Goal: Transaction & Acquisition: Purchase product/service

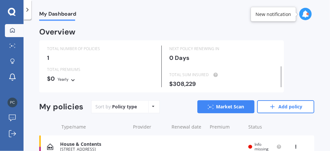
click at [306, 13] on icon at bounding box center [305, 13] width 7 height 7
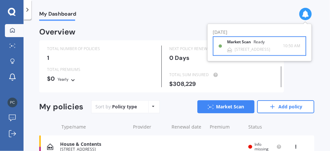
click at [249, 40] on b "Market Scan" at bounding box center [240, 42] width 26 height 5
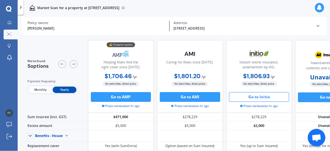
click at [308, 54] on div "Award-winning home, contents and car insurance." at bounding box center [328, 61] width 58 height 24
click at [263, 96] on button "Go to Initio" at bounding box center [259, 97] width 60 height 10
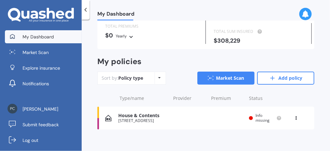
scroll to position [49, 0]
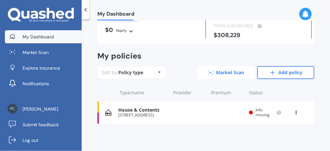
click at [224, 73] on link "Market Scan" at bounding box center [225, 72] width 57 height 13
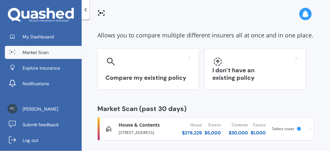
scroll to position [31, 0]
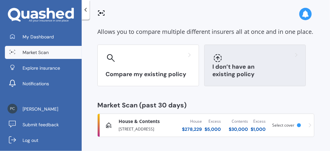
click at [257, 74] on h3 "I don’t have an existing policy" at bounding box center [254, 70] width 85 height 15
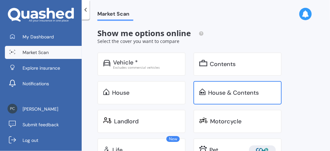
click at [267, 95] on div "House & Contents" at bounding box center [242, 93] width 68 height 7
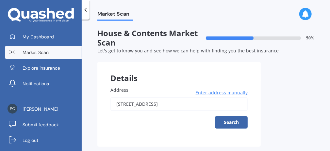
scroll to position [12, 0]
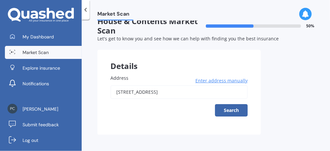
click at [234, 108] on button "Search" at bounding box center [231, 110] width 33 height 12
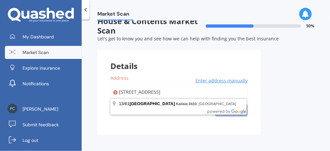
type input "[STREET_ADDRESS]"
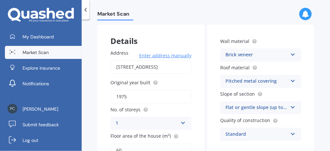
scroll to position [36, 0]
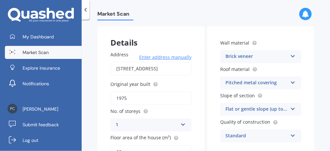
click at [290, 55] on icon at bounding box center [293, 55] width 6 height 5
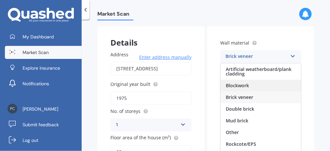
click at [246, 84] on span "Blockwork" at bounding box center [237, 86] width 23 height 6
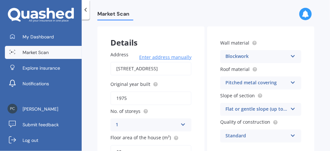
click at [290, 80] on icon at bounding box center [293, 81] width 6 height 5
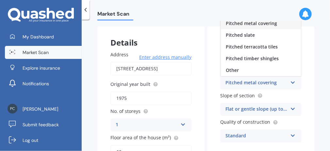
scroll to position [28, 0]
click at [263, 70] on div "Other" at bounding box center [260, 71] width 80 height 12
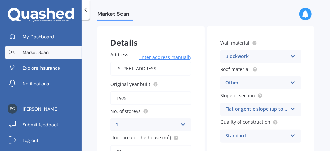
click at [291, 108] on icon at bounding box center [293, 108] width 6 height 5
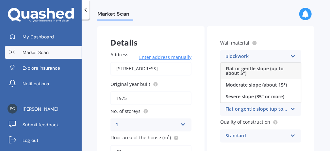
click at [291, 109] on icon at bounding box center [293, 108] width 6 height 5
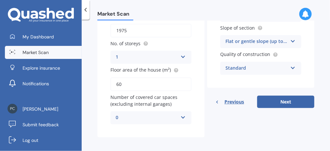
scroll to position [103, 0]
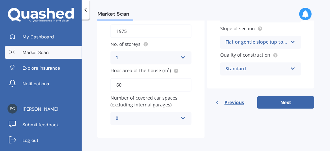
click at [123, 84] on input "60" at bounding box center [150, 85] width 81 height 14
drag, startPoint x: 123, startPoint y: 84, endPoint x: 113, endPoint y: 84, distance: 10.1
click at [113, 84] on input "60" at bounding box center [150, 85] width 81 height 14
click at [148, 86] on input "50" at bounding box center [150, 85] width 81 height 14
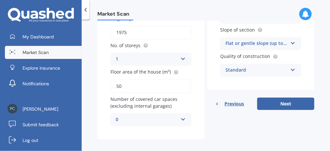
scroll to position [105, 0]
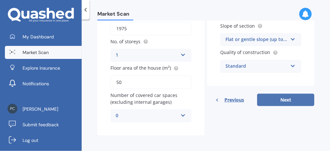
type input "50"
click at [289, 100] on button "Next" at bounding box center [285, 100] width 57 height 12
select select "10"
select select "1950"
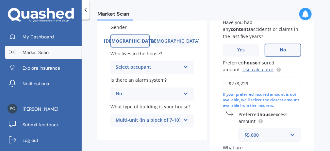
scroll to position [98, 0]
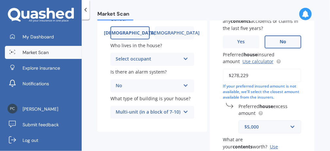
click at [186, 58] on icon at bounding box center [186, 57] width 6 height 5
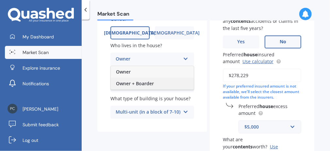
click at [117, 82] on span "Owner + Boarder" at bounding box center [135, 84] width 38 height 6
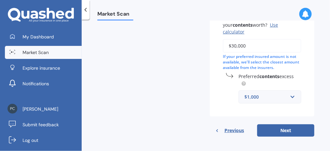
scroll to position [221, 0]
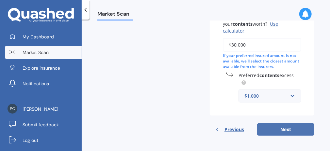
click at [295, 131] on button "Next" at bounding box center [285, 130] width 57 height 12
select select "10"
select select "1950"
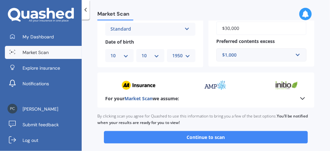
scroll to position [271, 0]
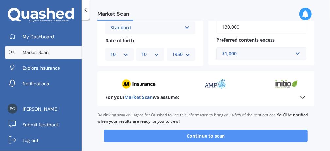
click at [204, 134] on button "Continue to scan" at bounding box center [206, 136] width 204 height 12
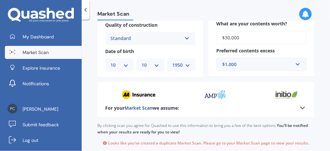
scroll to position [260, 0]
click at [299, 105] on icon at bounding box center [302, 108] width 8 height 8
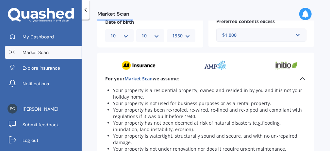
scroll to position [287, 0]
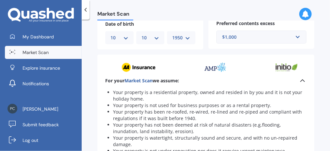
click at [272, 65] on div at bounding box center [289, 68] width 390 height 10
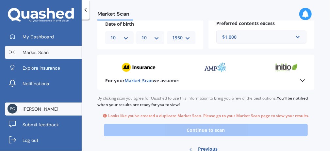
click at [58, 109] on link "[PERSON_NAME]" at bounding box center [43, 109] width 77 height 13
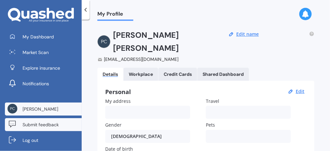
click at [54, 123] on span "Submit feedback" at bounding box center [41, 125] width 36 height 7
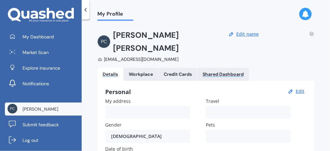
click at [221, 72] on div "Shared Dashboard" at bounding box center [222, 75] width 41 height 6
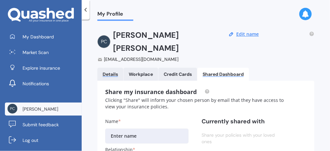
click at [107, 72] on div "Details" at bounding box center [109, 75] width 15 height 6
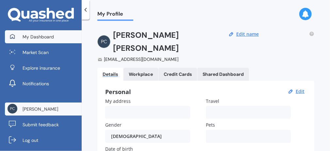
click at [63, 36] on link "My Dashboard" at bounding box center [43, 36] width 77 height 13
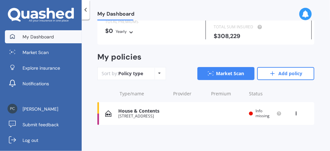
scroll to position [48, 0]
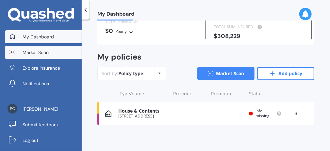
click at [57, 52] on link "Market Scan" at bounding box center [43, 52] width 77 height 13
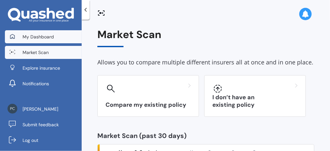
click at [62, 38] on link "My Dashboard" at bounding box center [43, 36] width 77 height 13
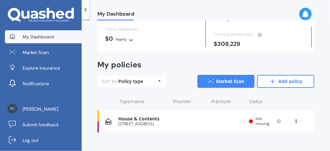
scroll to position [49, 0]
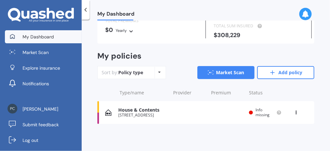
click at [192, 114] on div "House & Contents 13/61 South Road, Kaitaia 0410 Renewal date Premium You are pa…" at bounding box center [205, 112] width 217 height 23
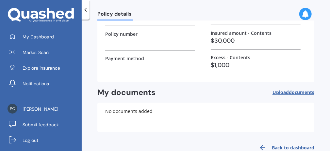
scroll to position [123, 0]
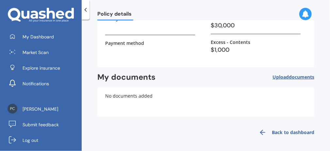
click at [284, 132] on link "Back to dashboard" at bounding box center [284, 133] width 59 height 16
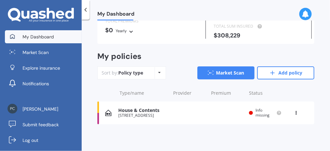
scroll to position [49, 0]
click at [257, 114] on span "Info missing" at bounding box center [262, 112] width 14 height 10
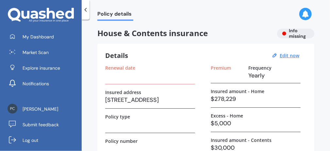
click at [125, 66] on label "Renewal date" at bounding box center [120, 68] width 30 height 6
click at [223, 67] on label "Premium" at bounding box center [220, 68] width 20 height 6
click at [299, 35] on div "House & Contents insurance Info missing" at bounding box center [205, 34] width 217 height 10
click at [106, 67] on label "Renewal date" at bounding box center [120, 68] width 30 height 6
click at [223, 66] on label "Premium" at bounding box center [220, 68] width 20 height 6
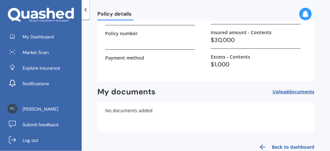
scroll to position [123, 0]
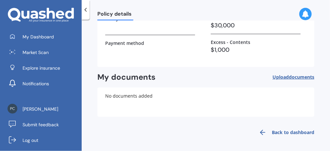
click at [290, 132] on link "Back to dashboard" at bounding box center [284, 133] width 59 height 16
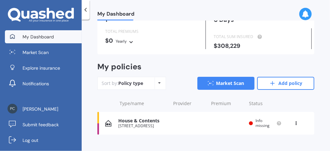
scroll to position [49, 0]
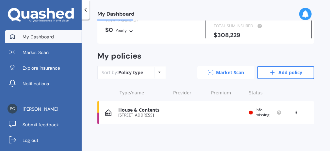
click at [208, 72] on icon at bounding box center [211, 72] width 6 height 4
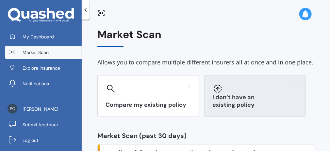
click at [256, 86] on div at bounding box center [254, 89] width 85 height 10
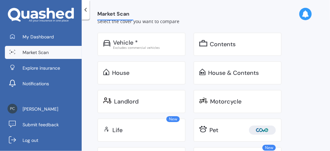
scroll to position [23, 0]
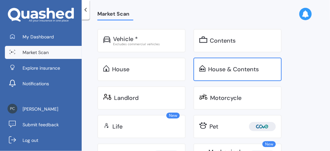
click at [242, 69] on div "House & Contents" at bounding box center [233, 69] width 51 height 7
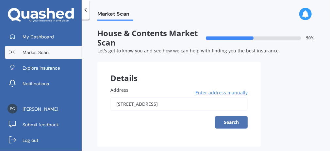
click at [232, 121] on button "Search" at bounding box center [231, 123] width 33 height 12
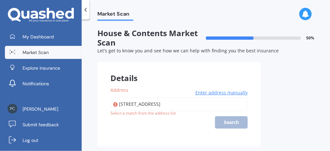
type input "[STREET_ADDRESS]"
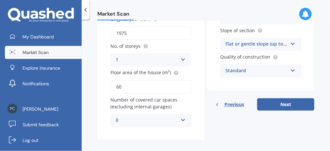
scroll to position [101, 0]
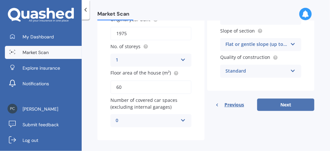
click at [291, 106] on button "Next" at bounding box center [285, 105] width 57 height 12
select select "10"
select select "1950"
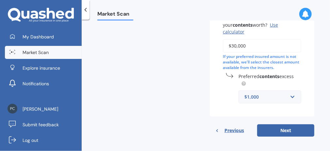
scroll to position [221, 0]
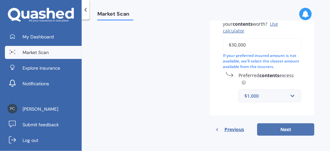
click at [284, 131] on button "Next" at bounding box center [285, 130] width 57 height 12
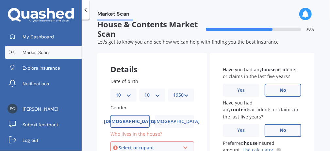
scroll to position [0, 0]
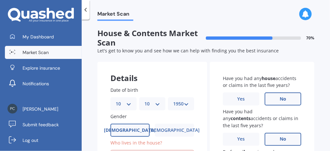
click at [293, 37] on div at bounding box center [253, 38] width 95 height 3
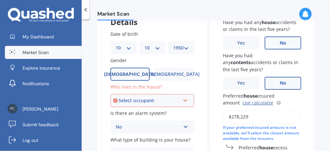
scroll to position [61, 0]
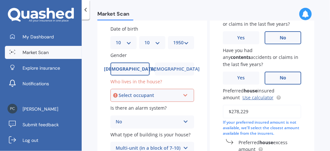
click at [186, 94] on icon at bounding box center [185, 94] width 6 height 5
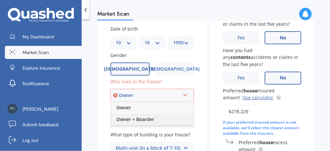
click at [169, 121] on div "Owner + Boarder" at bounding box center [152, 120] width 82 height 12
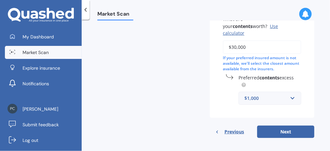
scroll to position [221, 0]
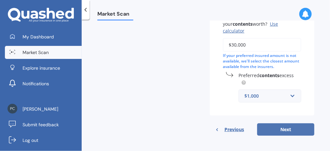
click at [277, 127] on button "Next" at bounding box center [285, 130] width 57 height 12
select select "10"
select select "1950"
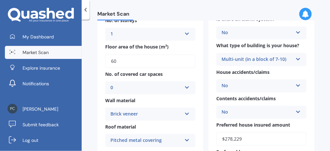
scroll to position [131, 0]
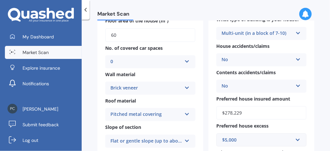
click at [121, 34] on input "60" at bounding box center [150, 35] width 90 height 14
drag, startPoint x: 121, startPoint y: 34, endPoint x: 97, endPoint y: 33, distance: 23.8
click at [97, 32] on div "Address 13/61 South Road, Kaitaia 0410 Original year built 1975 No. of storeys …" at bounding box center [150, 68] width 106 height 275
type input "50"
click at [200, 50] on div "Address 13/61 South Road, Kaitaia 0410 Original year built 1975 No. of storeys …" at bounding box center [150, 68] width 106 height 275
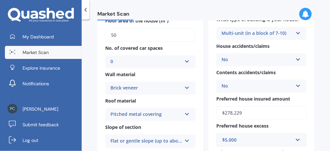
click at [186, 86] on icon at bounding box center [187, 87] width 6 height 5
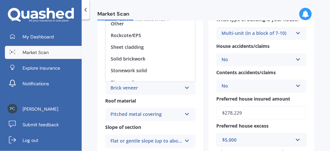
scroll to position [32, 0]
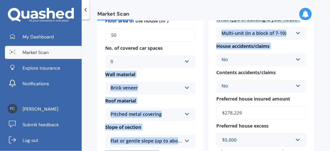
click at [203, 59] on div "Address 13/61 South Road, Kaitaia 0410 Original year built 1975 No. of storeys …" at bounding box center [205, 68] width 217 height 275
click at [157, 73] on label "Wall material" at bounding box center [148, 74] width 87 height 7
click at [184, 86] on icon at bounding box center [187, 87] width 6 height 5
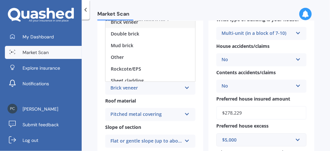
scroll to position [0, 0]
click at [162, 22] on div "Brick veneer" at bounding box center [149, 22] width 89 height 12
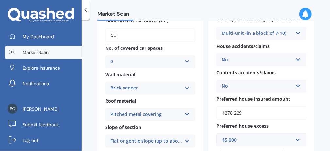
click at [146, 85] on div "Brick veneer" at bounding box center [145, 89] width 71 height 8
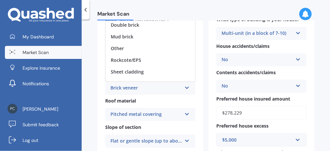
scroll to position [10, 0]
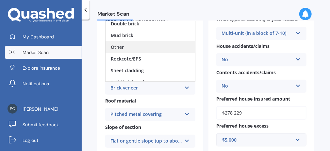
click at [174, 44] on div "Other" at bounding box center [149, 47] width 89 height 12
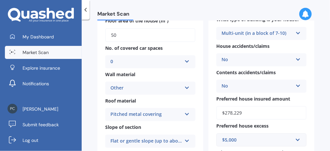
click at [186, 114] on icon at bounding box center [187, 113] width 6 height 5
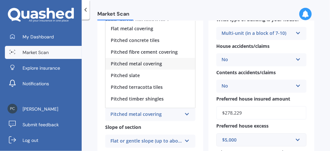
scroll to position [23, 0]
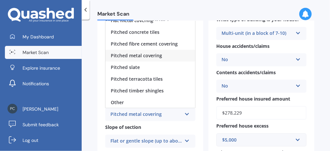
click at [164, 101] on div "Other" at bounding box center [149, 103] width 89 height 12
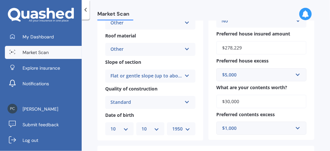
scroll to position [228, 0]
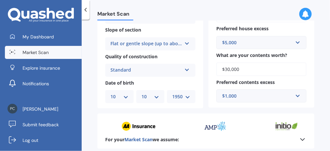
click at [186, 69] on icon at bounding box center [187, 69] width 6 height 5
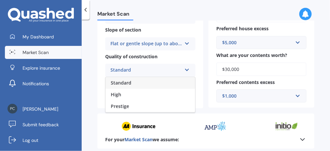
click at [186, 69] on icon at bounding box center [187, 69] width 6 height 5
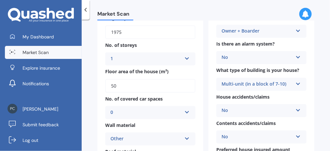
scroll to position [79, 0]
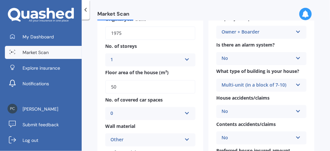
drag, startPoint x: 328, startPoint y: 58, endPoint x: 319, endPoint y: 72, distance: 16.1
click at [319, 72] on div "Market Scan House & Contents Market Scan 90 % Check your details and click cont…" at bounding box center [206, 87] width 248 height 132
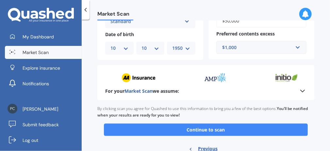
scroll to position [277, 0]
click at [212, 132] on button "Continue to scan" at bounding box center [206, 130] width 204 height 12
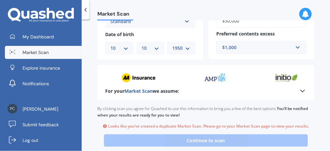
click at [299, 90] on icon at bounding box center [302, 91] width 8 height 8
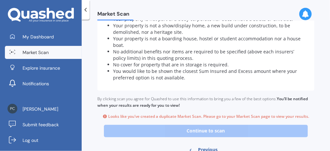
scroll to position [427, 0]
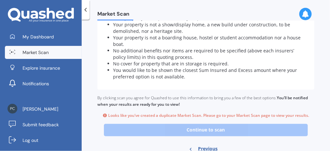
click at [199, 149] on span "Previous" at bounding box center [208, 150] width 20 height 10
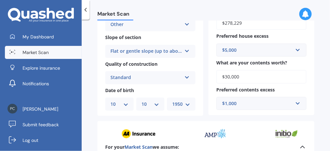
select select "10"
select select "1950"
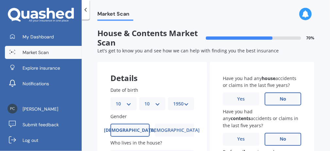
scroll to position [0, 0]
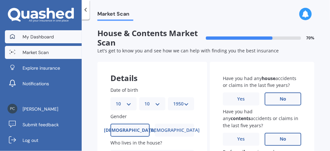
click at [67, 35] on link "My Dashboard" at bounding box center [43, 36] width 77 height 13
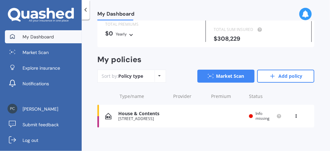
scroll to position [49, 0]
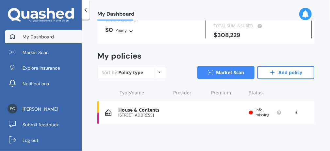
click at [161, 71] on icon at bounding box center [159, 72] width 3 height 4
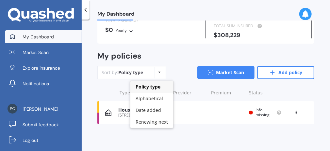
click at [161, 71] on icon at bounding box center [159, 72] width 3 height 4
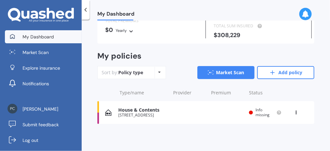
click at [295, 112] on icon at bounding box center [295, 112] width 5 height 4
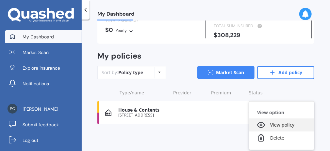
click at [286, 125] on div "View policy" at bounding box center [281, 125] width 65 height 13
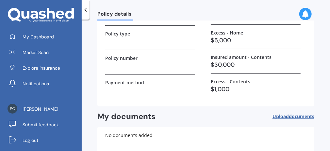
scroll to position [123, 0]
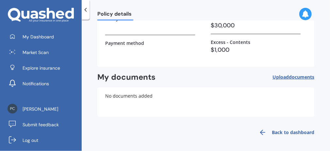
click at [282, 131] on link "Back to dashboard" at bounding box center [284, 133] width 59 height 16
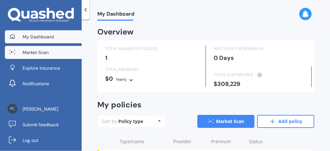
click at [30, 52] on span "Market Scan" at bounding box center [36, 52] width 26 height 7
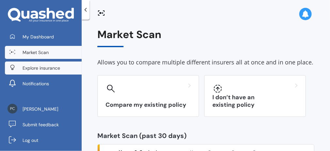
click at [27, 67] on span "Explore insurance" at bounding box center [42, 68] width 38 height 7
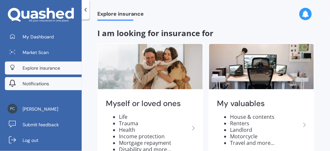
click at [57, 82] on link "Notifications" at bounding box center [43, 83] width 77 height 13
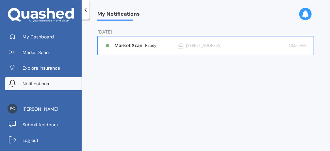
click at [153, 47] on div "Ready" at bounding box center [150, 45] width 11 height 5
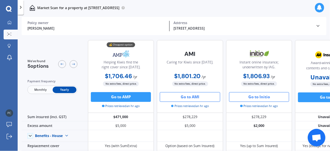
click at [193, 99] on button "Go to AMI" at bounding box center [190, 97] width 60 height 10
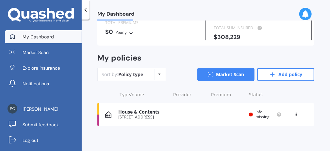
scroll to position [49, 0]
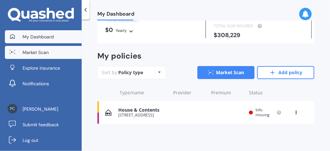
click at [60, 54] on link "Market Scan" at bounding box center [43, 52] width 77 height 13
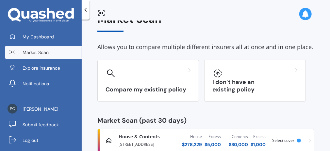
scroll to position [31, 0]
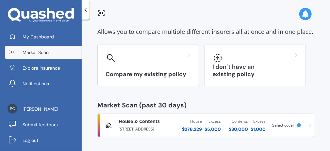
click at [213, 121] on div "Excess" at bounding box center [212, 121] width 16 height 7
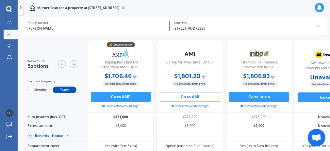
click at [242, 4] on div "Market Scan for a property at [STREET_ADDRESS]" at bounding box center [174, 8] width 312 height 16
click at [212, 70] on div "Caring for Kiwis since 1926. $1,801.20 / yr $1,801.20 / yr $150.11 / mo No extr…" at bounding box center [190, 76] width 66 height 73
click at [208, 53] on div "Caring for Kiwis since [DATE]." at bounding box center [189, 60] width 47 height 24
click at [236, 8] on div "Market Scan for a property at [STREET_ADDRESS]" at bounding box center [174, 8] width 312 height 16
click at [255, 4] on div "Market Scan for a property at [STREET_ADDRESS]" at bounding box center [174, 8] width 312 height 16
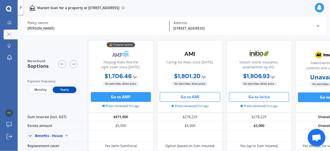
click at [276, 97] on button "Go to Initio" at bounding box center [259, 97] width 60 height 10
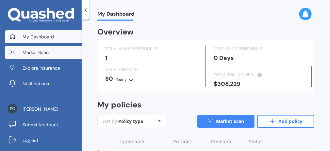
click at [39, 53] on span "Market Scan" at bounding box center [36, 52] width 26 height 7
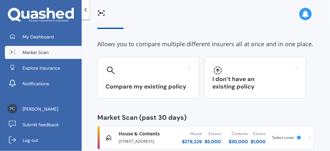
scroll to position [31, 0]
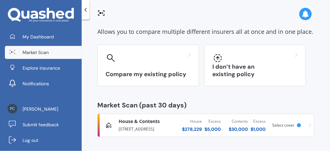
click at [228, 128] on div "$ 30,000" at bounding box center [237, 129] width 19 height 7
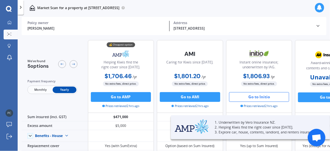
click at [208, 49] on div "Caring for Kiwis since [DATE]." at bounding box center [189, 60] width 47 height 24
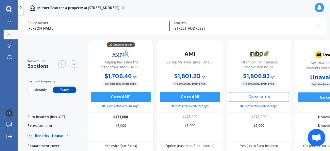
click at [305, 57] on div "Award-winning home, contents and car insurance." at bounding box center [328, 61] width 58 height 24
click at [313, 99] on button "Go to AA" at bounding box center [328, 98] width 60 height 10
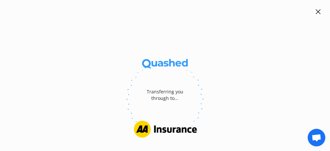
click at [317, 11] on icon at bounding box center [317, 11] width 5 height 5
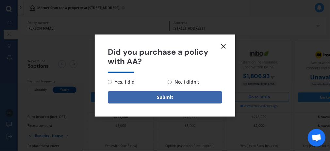
click at [225, 46] on icon at bounding box center [223, 46] width 8 height 8
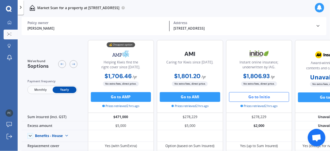
drag, startPoint x: 304, startPoint y: 84, endPoint x: 299, endPoint y: 83, distance: 5.7
click at [299, 83] on div "No extra fees, direct price." at bounding box center [328, 84] width 66 height 5
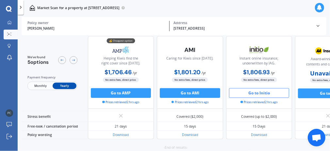
scroll to position [348, 0]
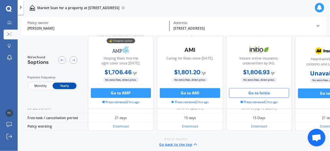
click at [187, 142] on button "Go back to the top" at bounding box center [178, 145] width 39 height 6
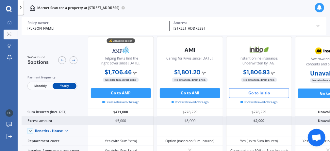
scroll to position [0, 0]
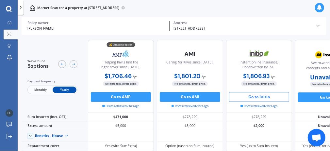
click at [243, 5] on div "Market Scan for a property at [STREET_ADDRESS]" at bounding box center [174, 8] width 312 height 16
